Goal: Task Accomplishment & Management: Manage account settings

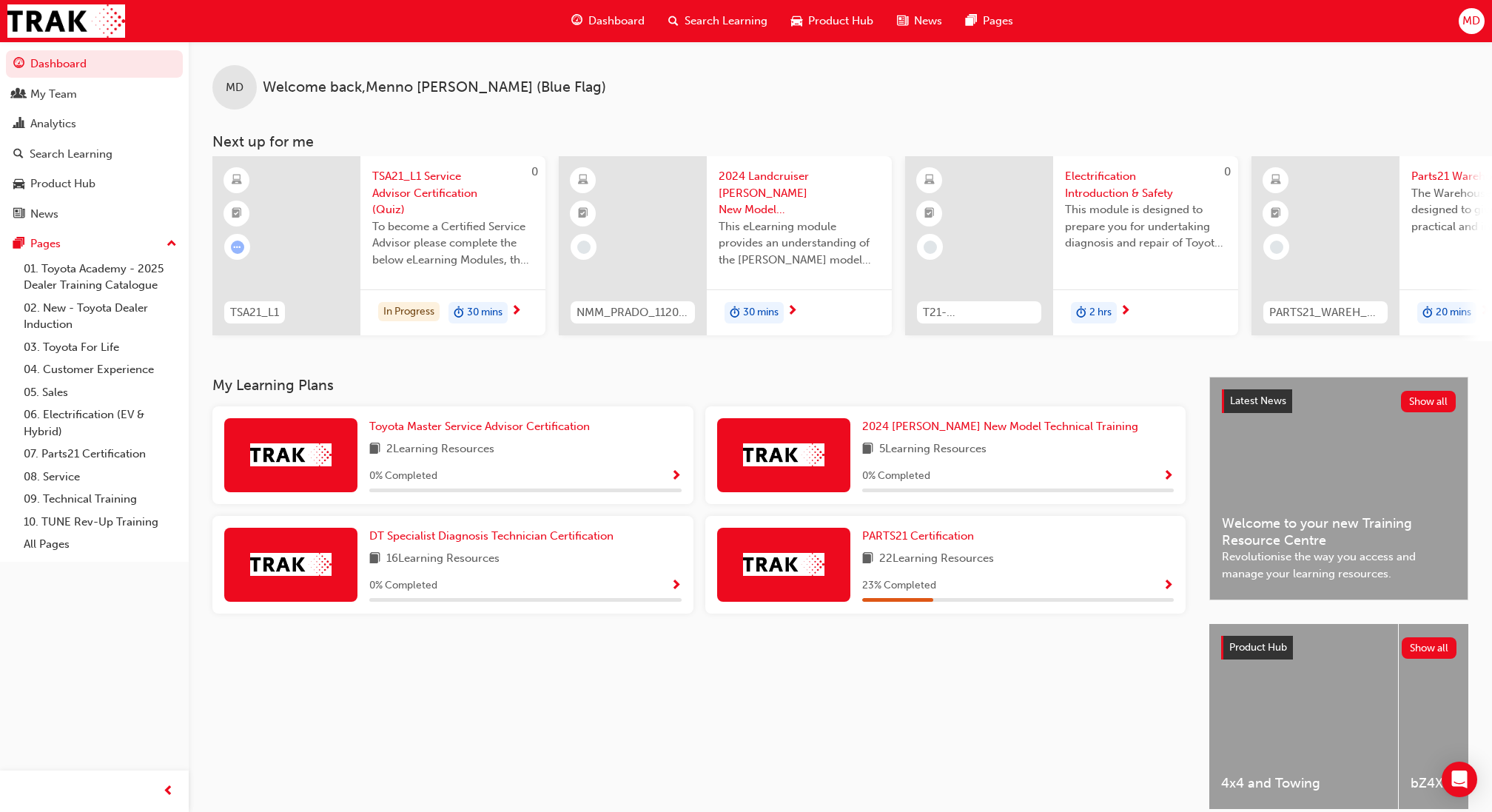
click at [1480, 20] on span "MD" at bounding box center [1471, 21] width 18 height 17
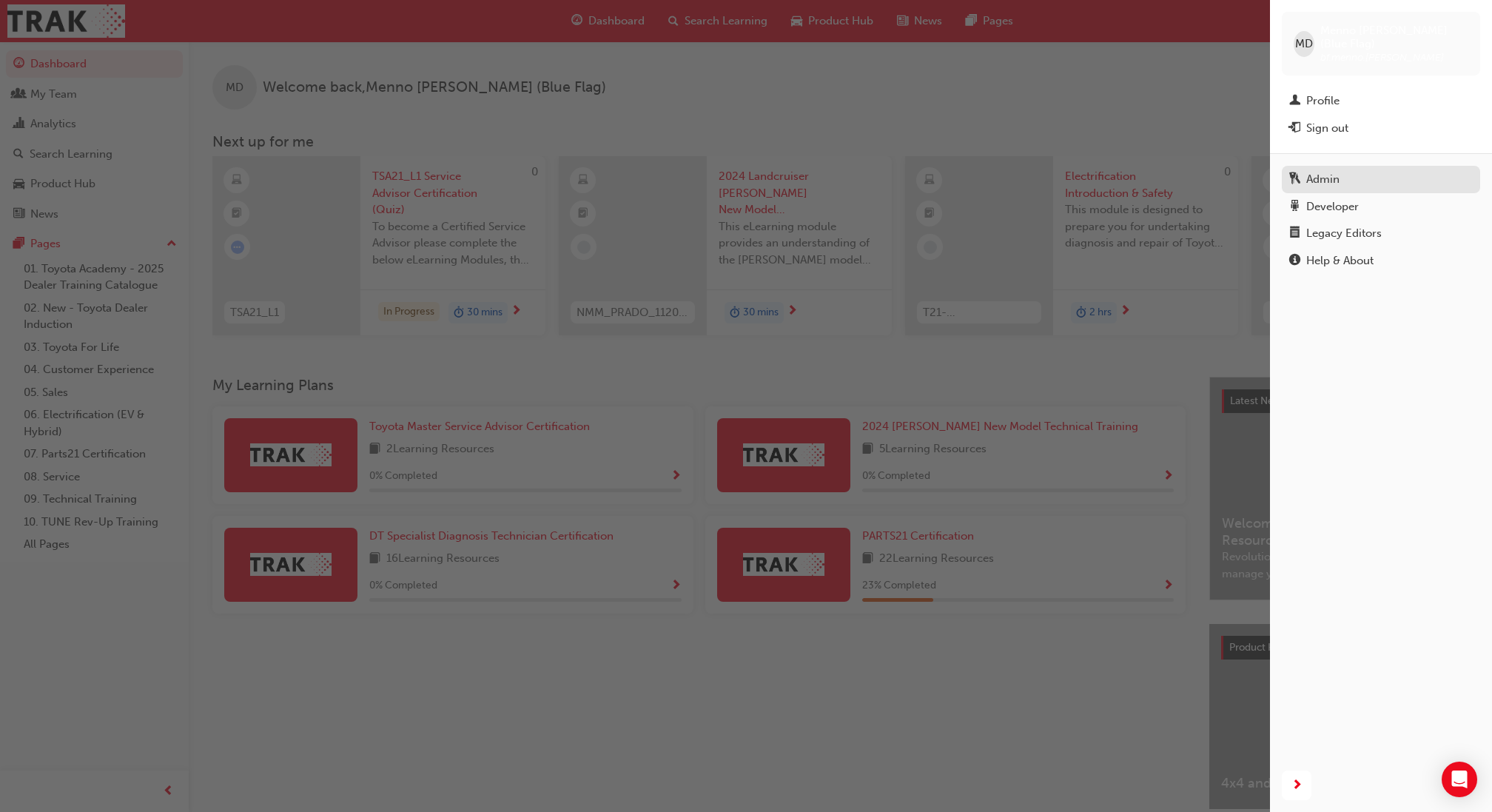
click at [1310, 174] on div "Admin" at bounding box center [1381, 179] width 183 height 19
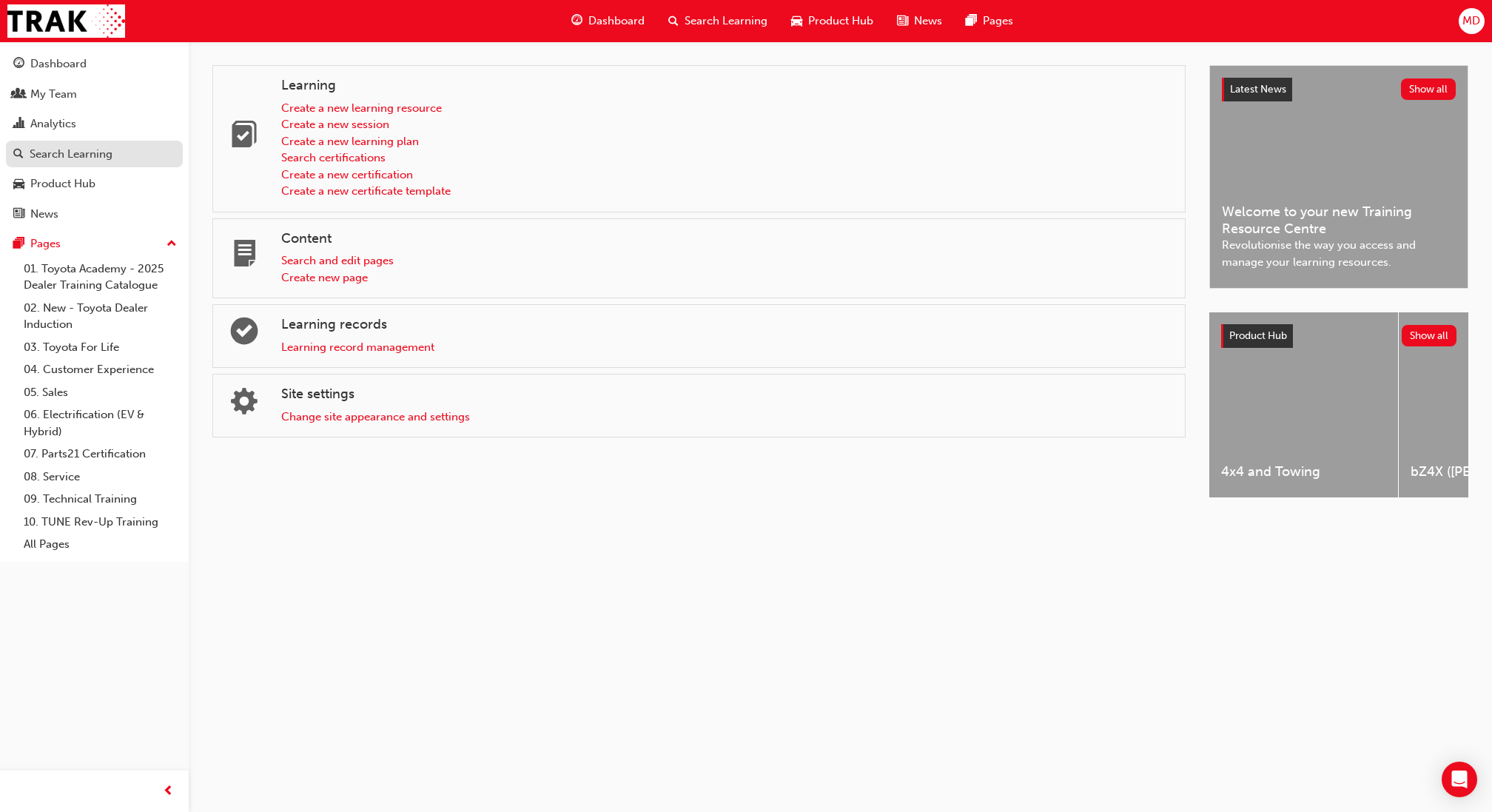
click at [82, 147] on div "Search Learning" at bounding box center [71, 154] width 83 height 17
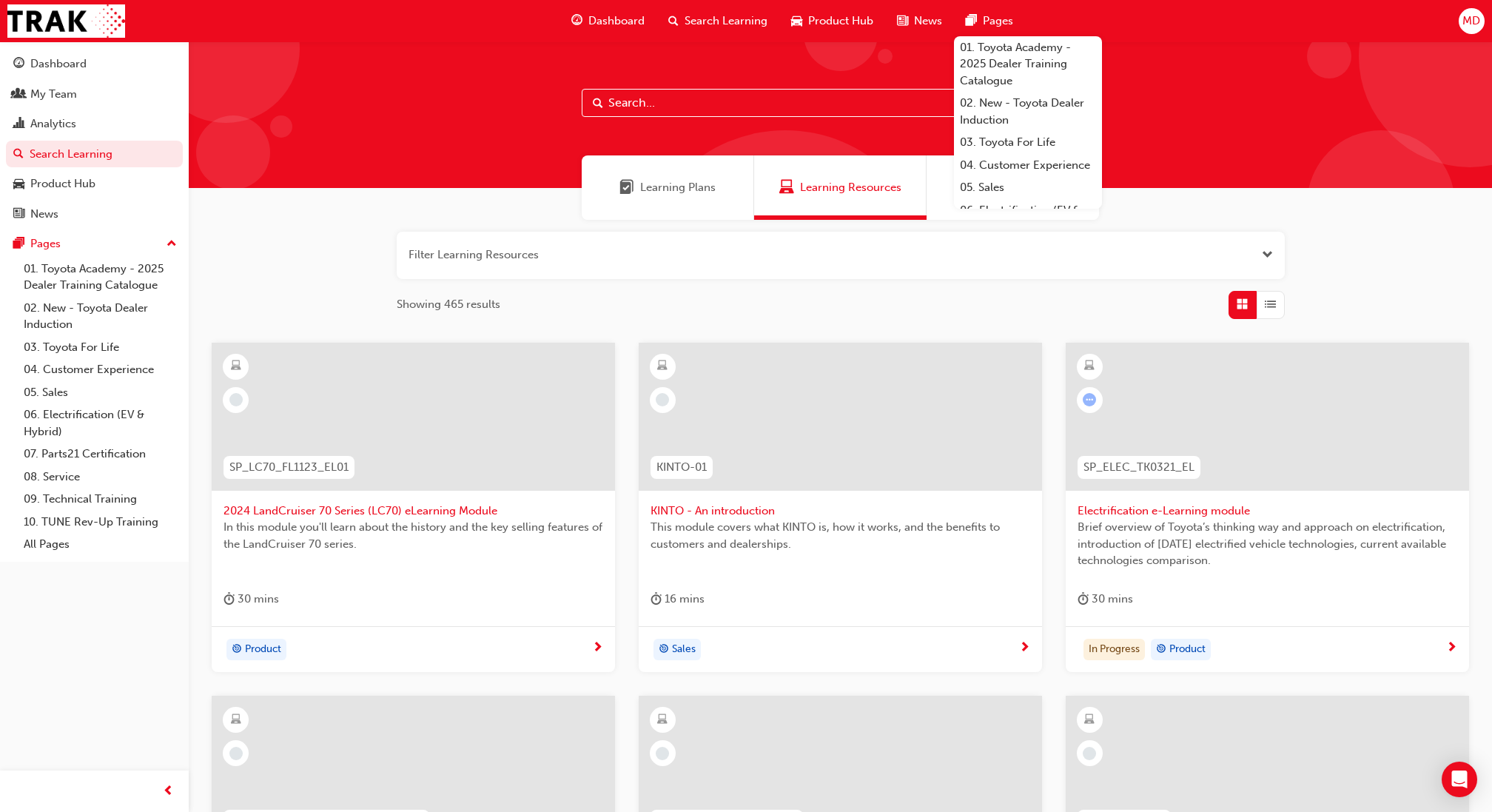
paste input "TFLR2025PT20044"
click at [773, 96] on input "text" at bounding box center [841, 102] width 518 height 29
type input "TFLR2025PT20044"
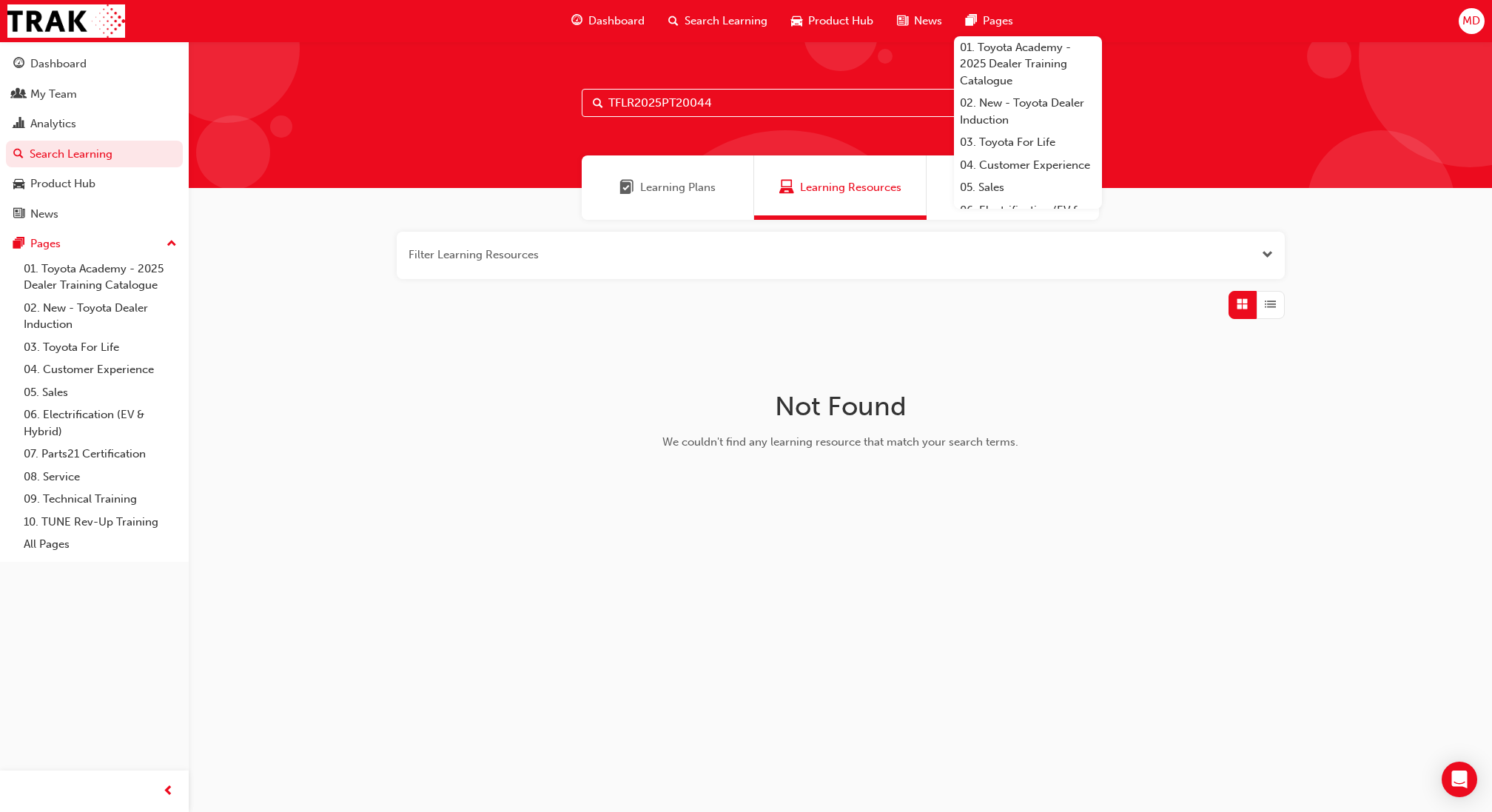
drag, startPoint x: 773, startPoint y: 96, endPoint x: 600, endPoint y: 102, distance: 173.1
click at [600, 102] on div "TFLR2025PT20044" at bounding box center [841, 102] width 518 height 29
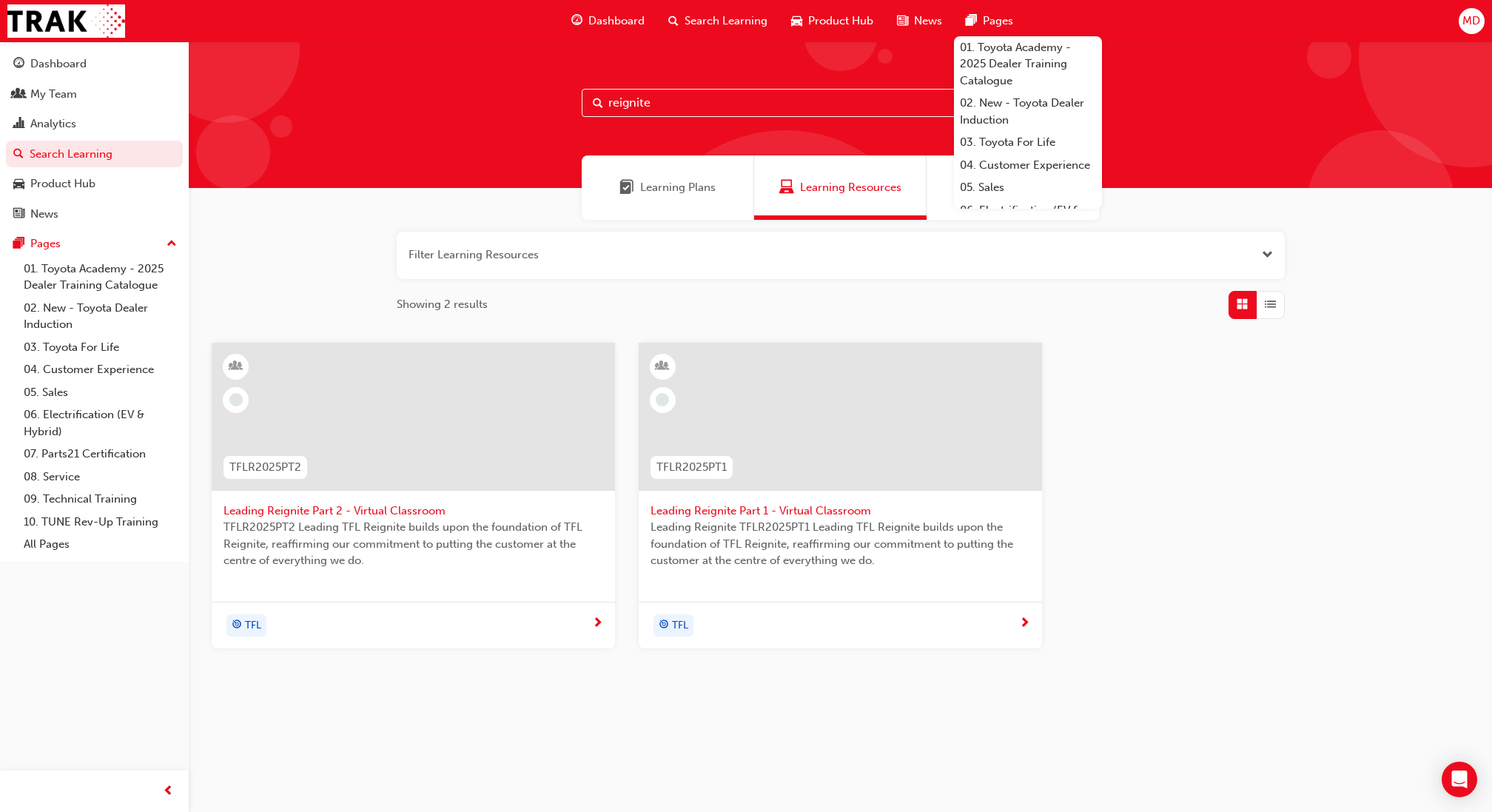
type input "reignite"
click at [535, 463] on div at bounding box center [414, 416] width 404 height 148
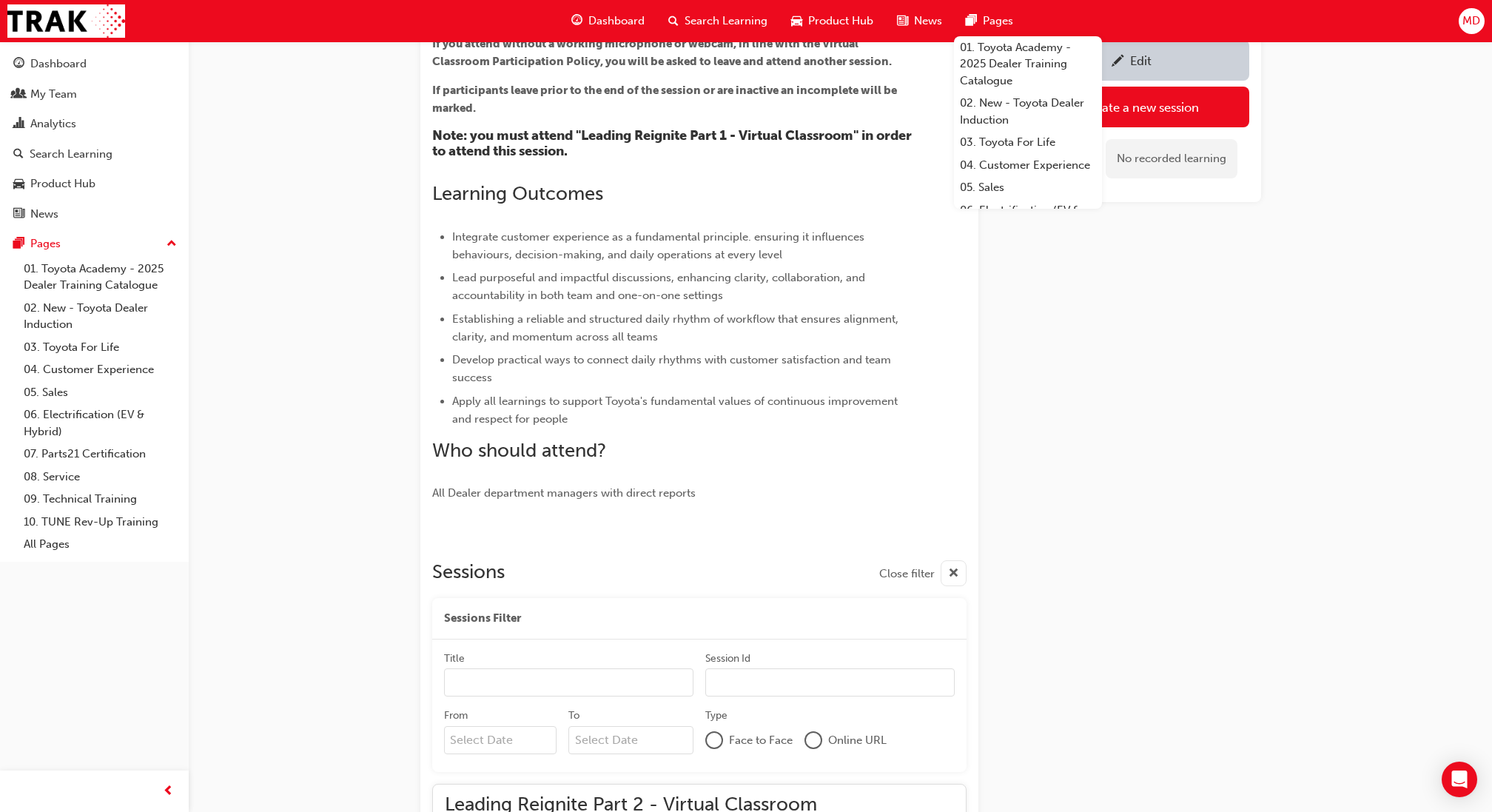
scroll to position [1425, 0]
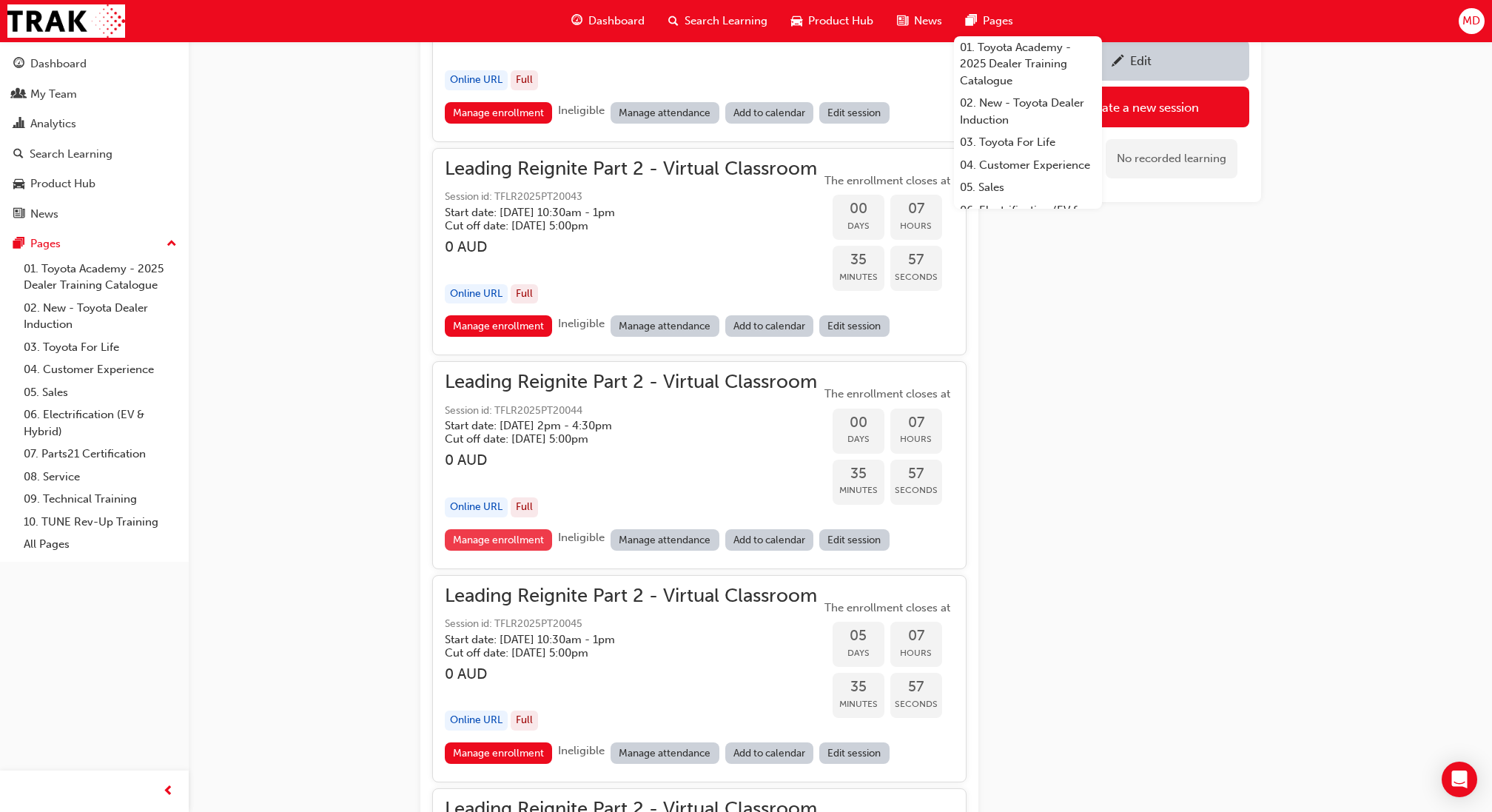
click at [526, 531] on link "Manage enrollment" at bounding box center [499, 539] width 108 height 22
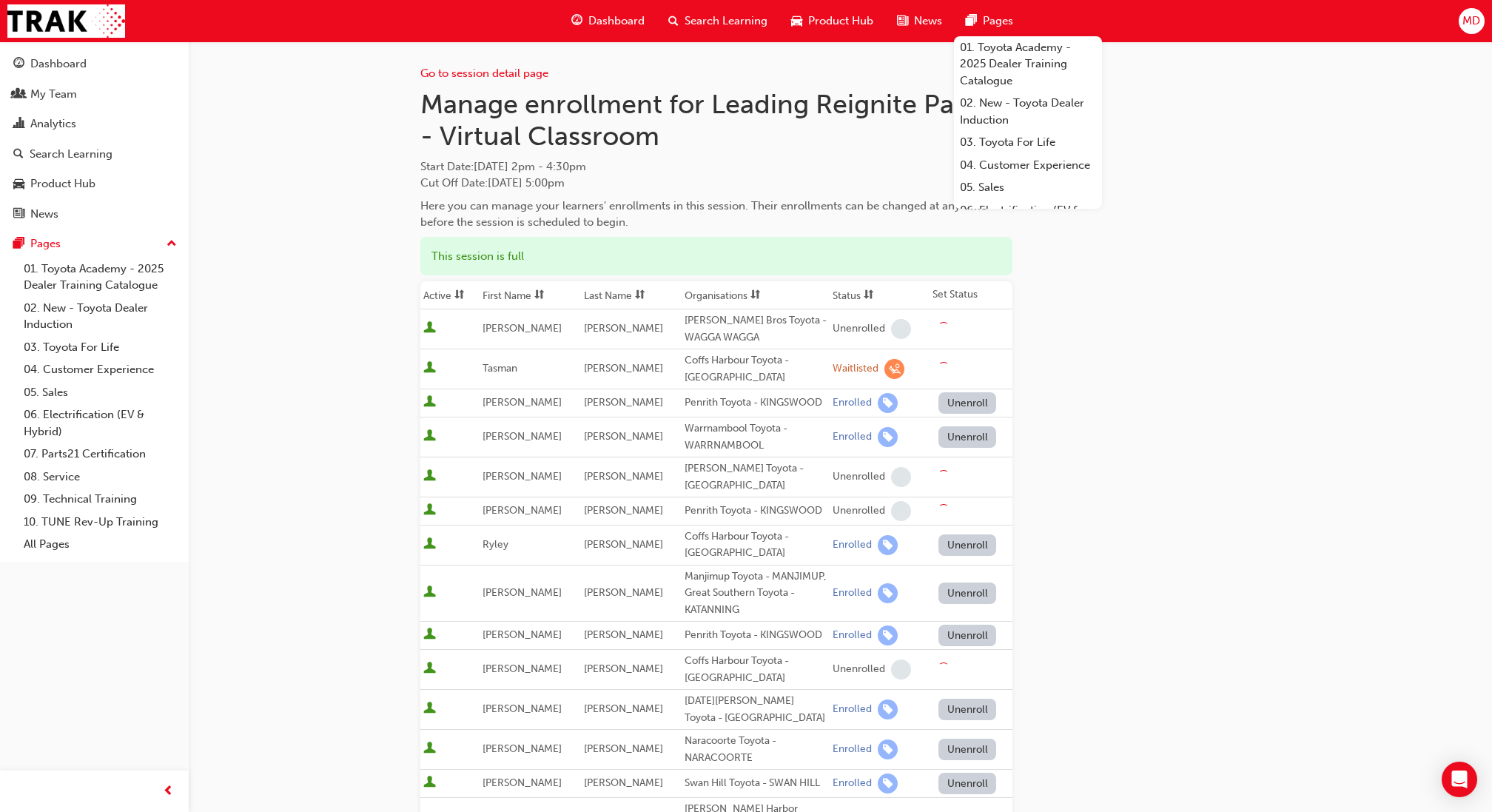
scroll to position [198, 0]
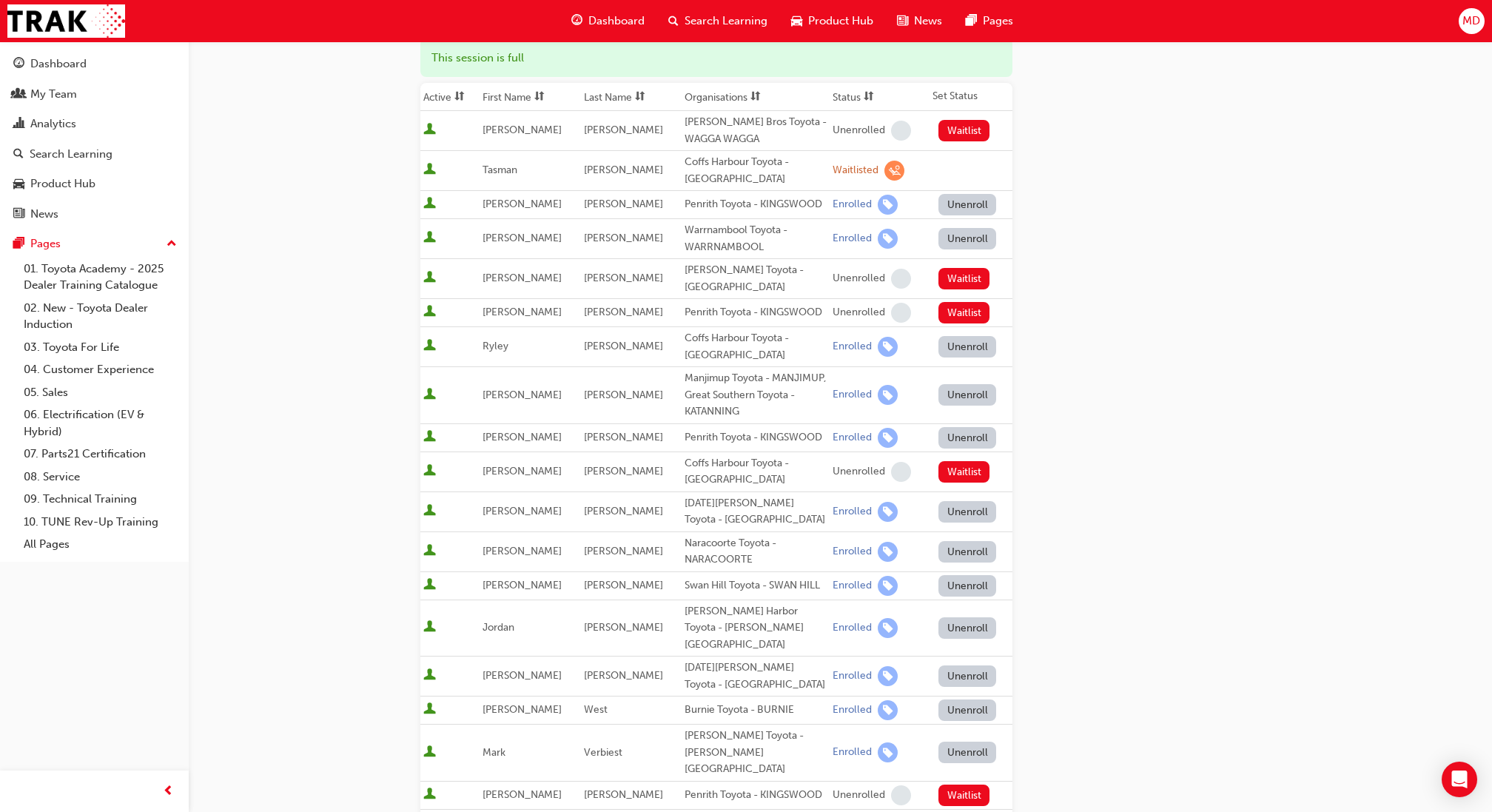
click at [632, 91] on span at bounding box center [640, 96] width 17 height 19
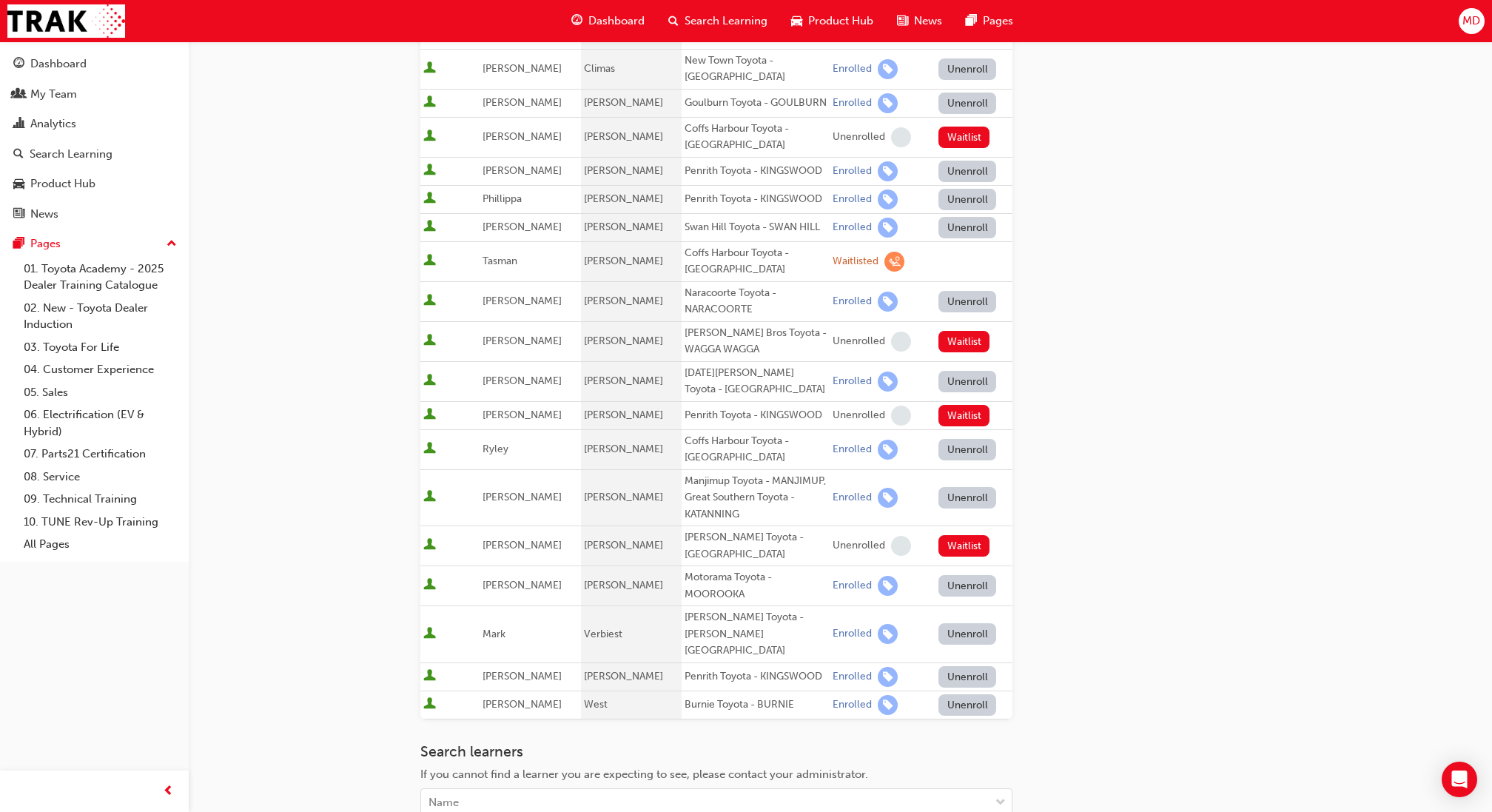
scroll to position [423, 0]
click at [948, 299] on button "Unenroll" at bounding box center [967, 303] width 58 height 22
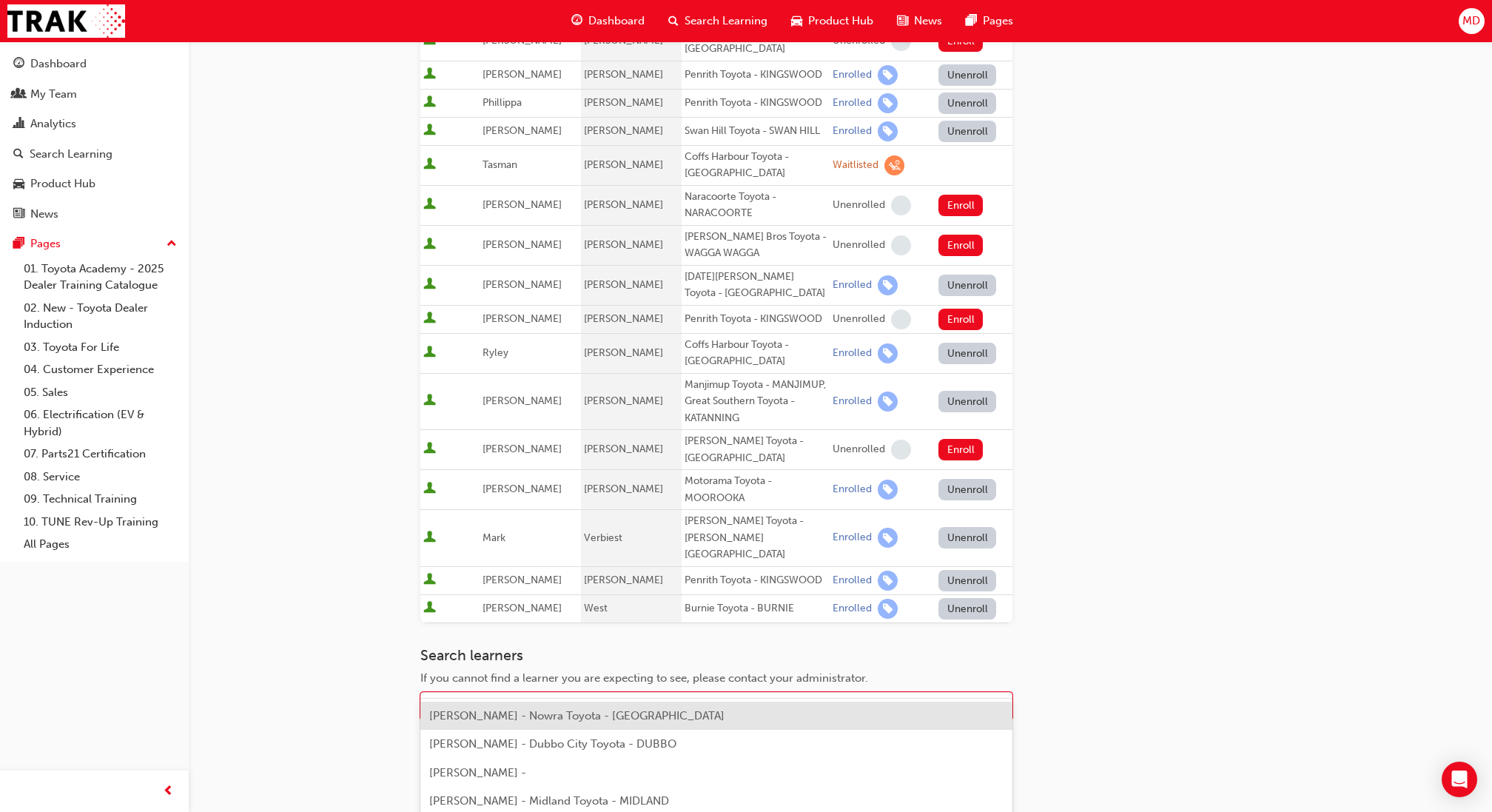
scroll to position [526, 0]
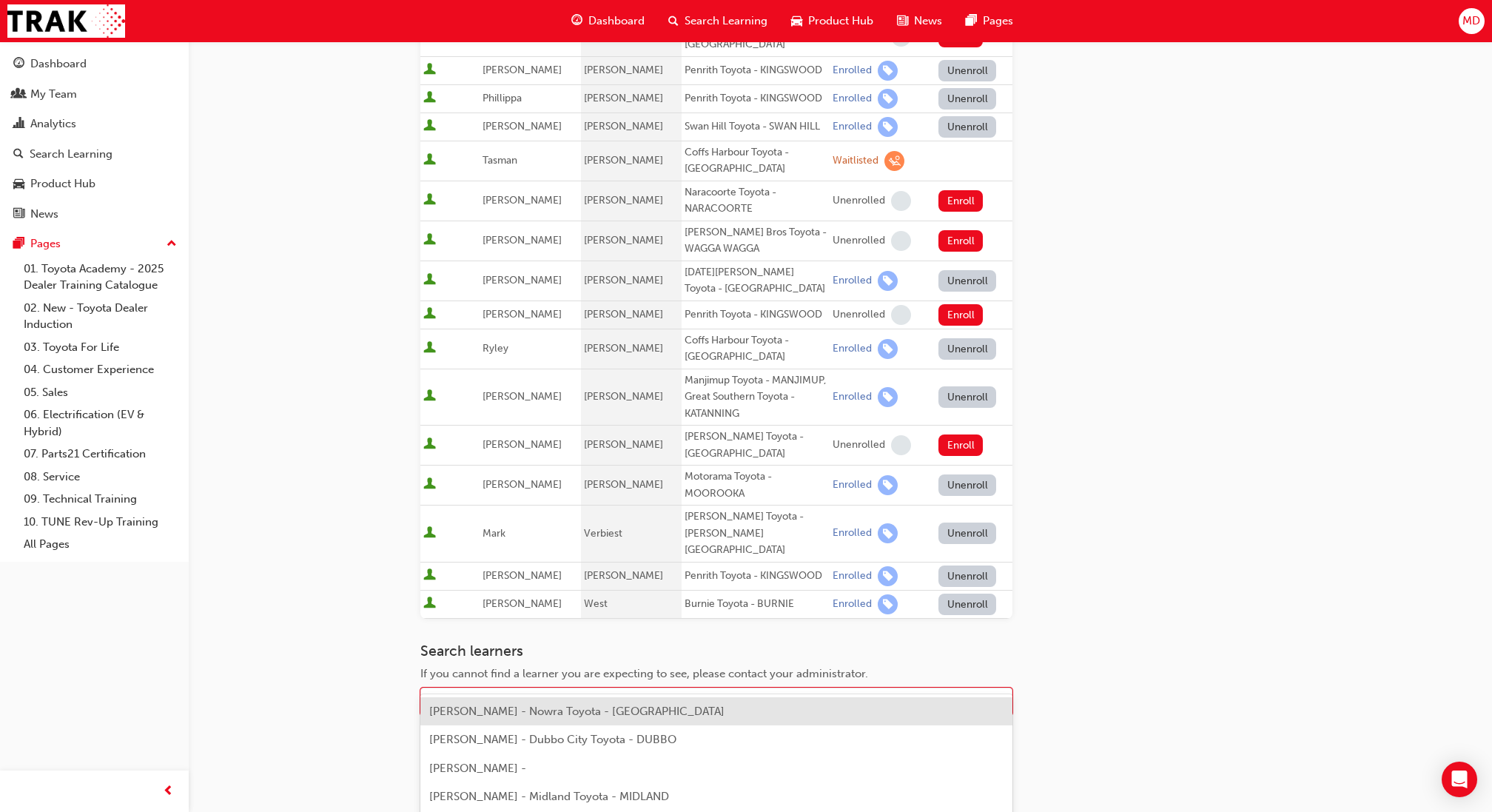
type input "neil"
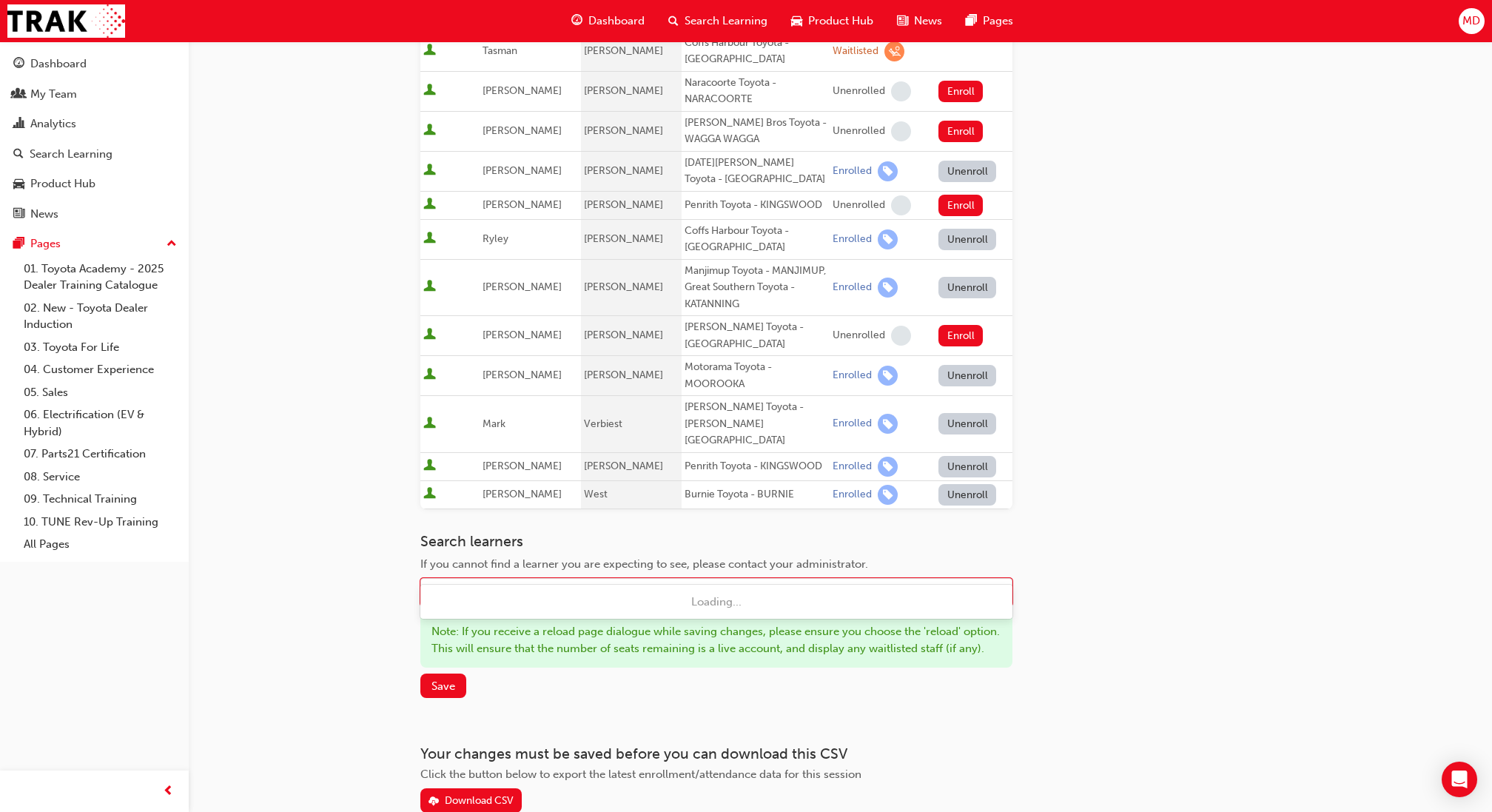
type input "neal"
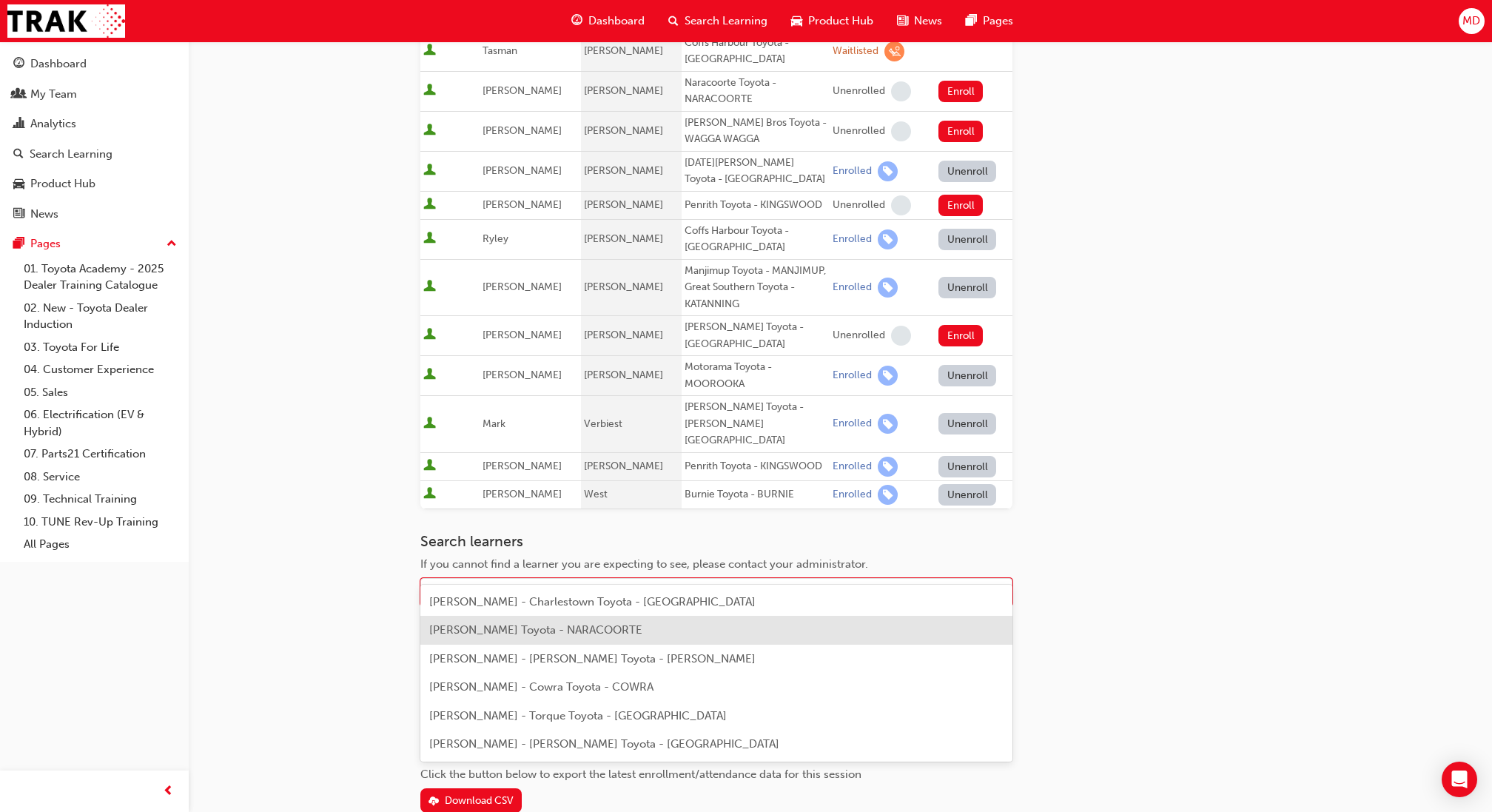
click at [572, 628] on span "Belinda Neal - Naracoorte Toyota - NARACOORTE" at bounding box center [536, 630] width 213 height 14
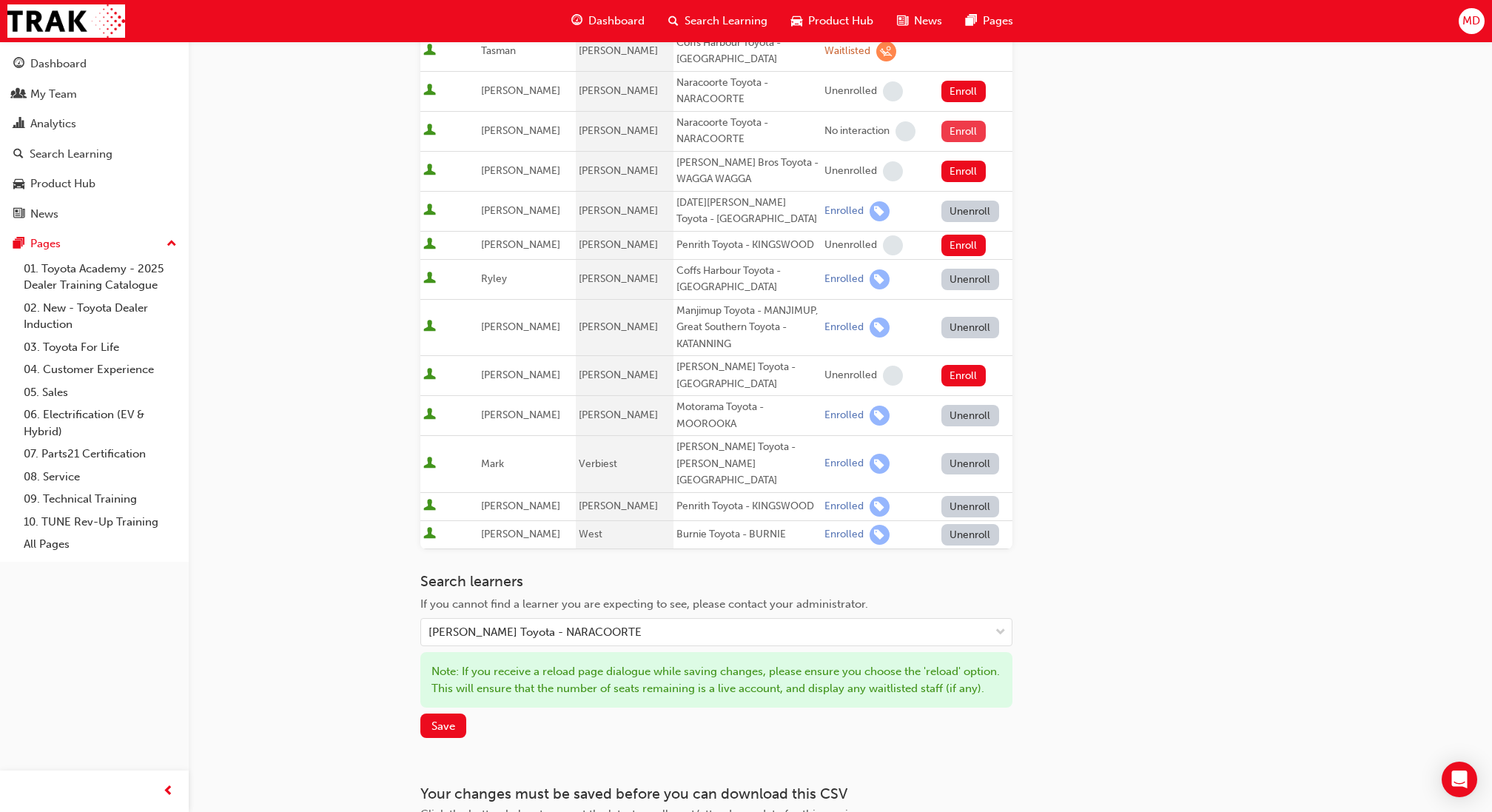
click at [962, 124] on button "Enroll" at bounding box center [963, 132] width 44 height 22
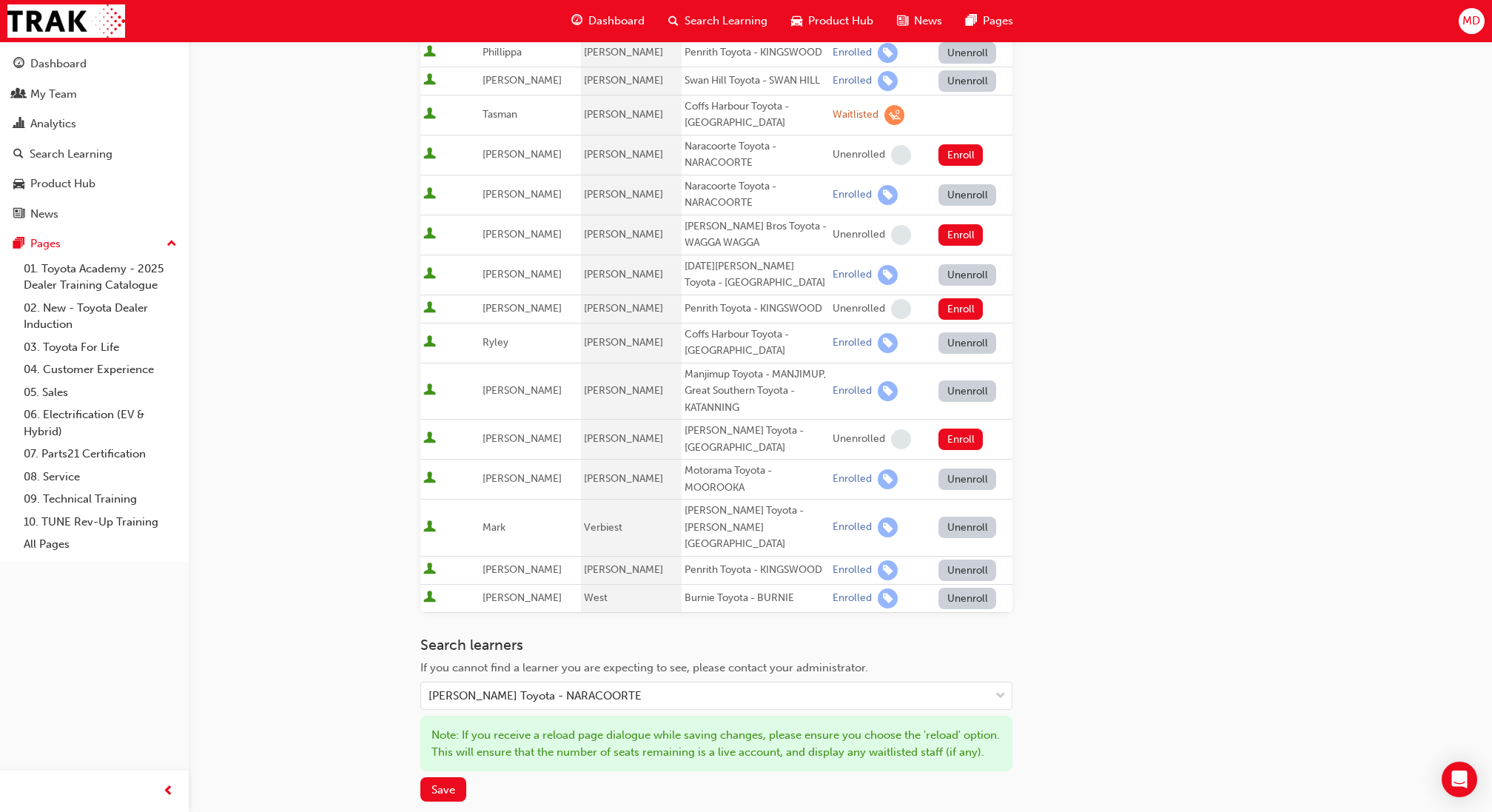
scroll to position [573, 0]
click at [427, 776] on button "Save" at bounding box center [443, 787] width 46 height 25
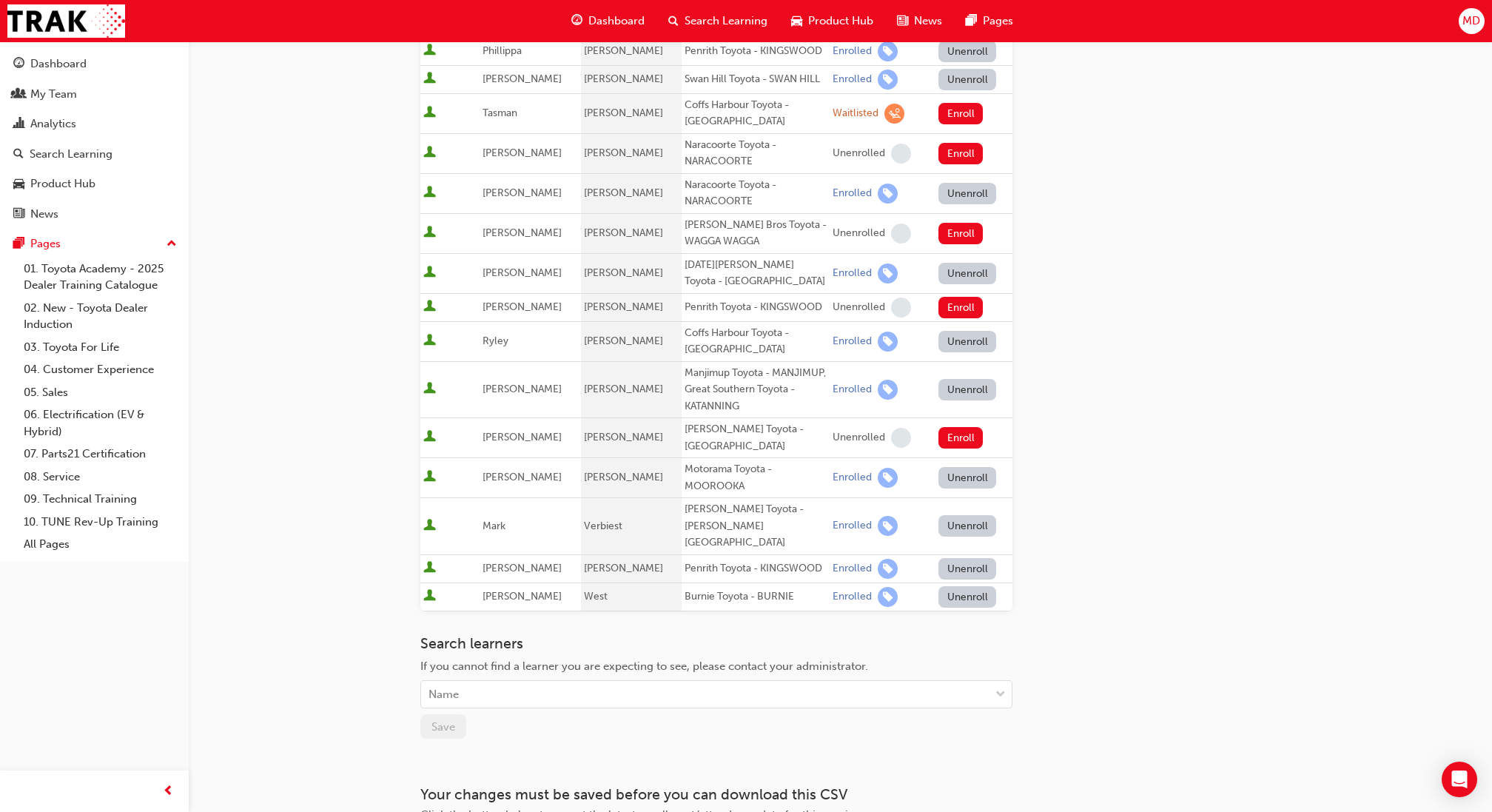
scroll to position [0, 0]
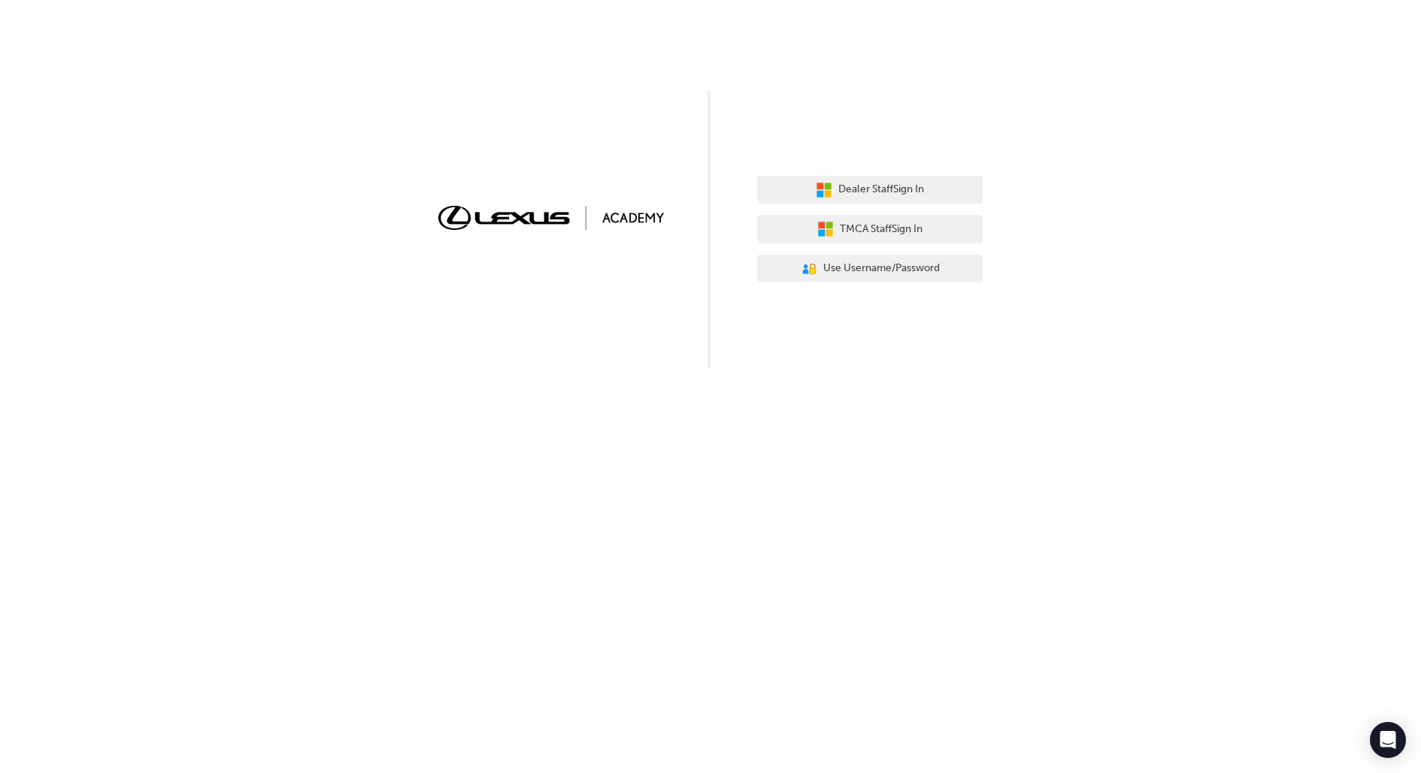
click at [889, 288] on div "Dealer Staff Sign In TMCA Staff Sign In User Authentication Icon - Blue Person,…" at bounding box center [869, 230] width 225 height 130
click at [891, 273] on span "Use Username/Password" at bounding box center [881, 268] width 117 height 17
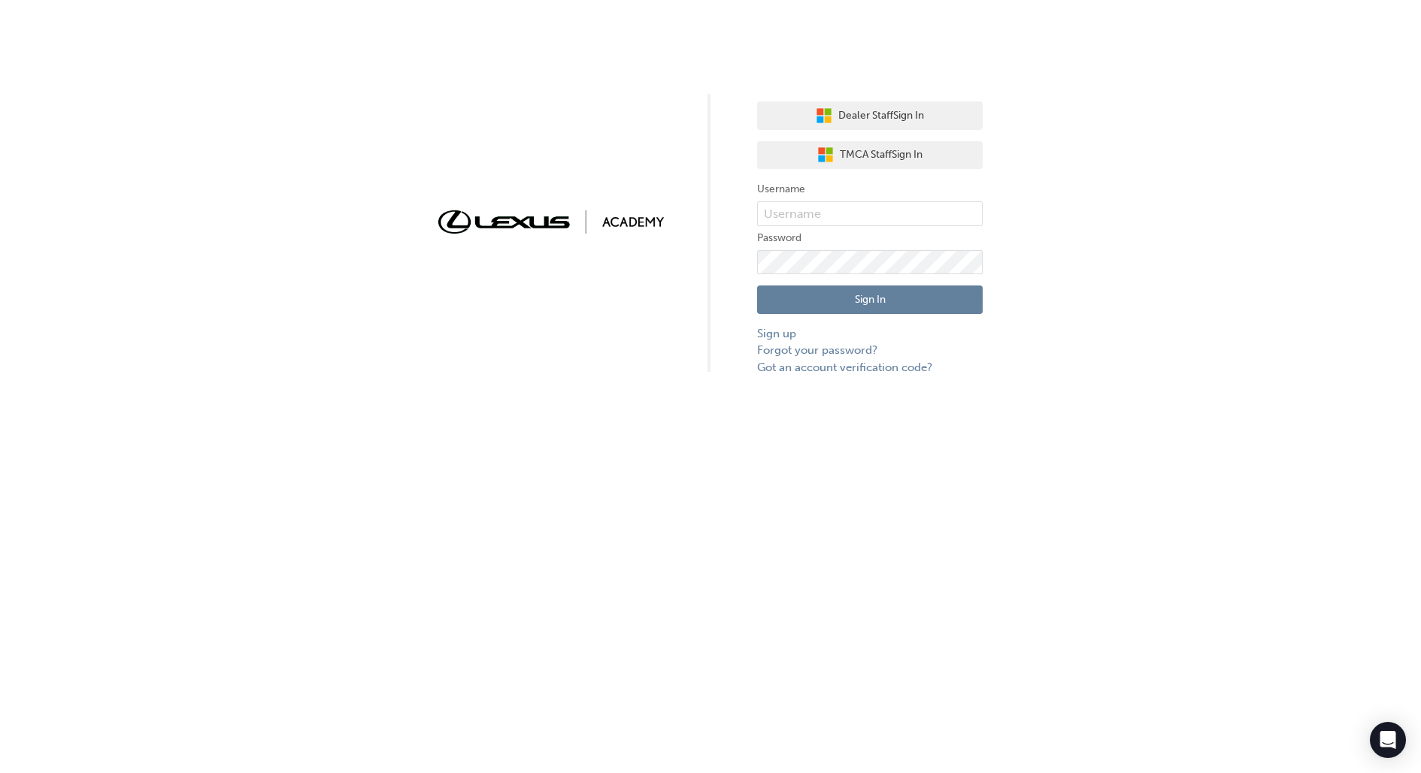
click at [883, 229] on label "Password" at bounding box center [869, 238] width 225 height 18
click at [895, 212] on input "text" at bounding box center [869, 214] width 225 height 26
type input "bf.menno.dirks"
click button "Sign In" at bounding box center [869, 300] width 225 height 29
